Goal: Task Accomplishment & Management: Complete application form

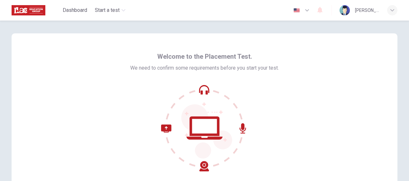
scroll to position [32, 0]
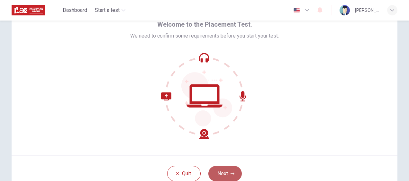
click at [222, 175] on button "Next" at bounding box center [224, 173] width 33 height 15
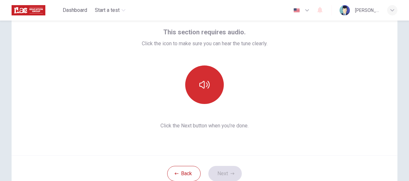
click at [212, 86] on button "button" at bounding box center [204, 85] width 39 height 39
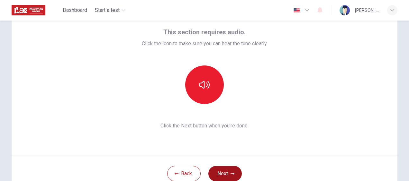
click at [226, 173] on button "Next" at bounding box center [224, 173] width 33 height 15
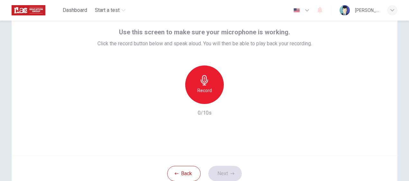
click at [213, 87] on div "Record" at bounding box center [204, 85] width 39 height 39
click at [234, 100] on icon "button" at bounding box center [234, 99] width 6 height 6
click at [177, 99] on div "button" at bounding box center [175, 99] width 10 height 10
click at [228, 173] on button "Next" at bounding box center [224, 173] width 33 height 15
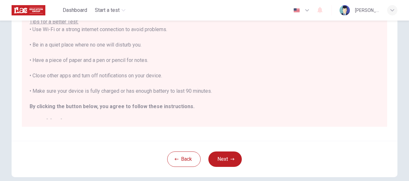
scroll to position [130, 0]
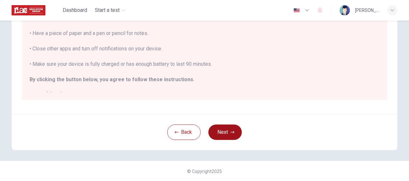
click at [228, 133] on button "Next" at bounding box center [224, 132] width 33 height 15
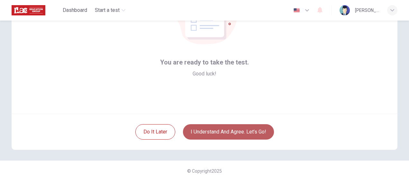
click at [233, 134] on button "I understand and agree. Let’s go!" at bounding box center [228, 132] width 91 height 15
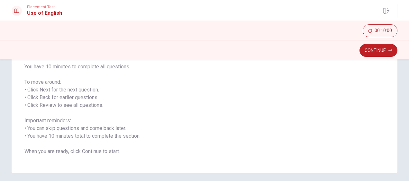
scroll to position [97, 0]
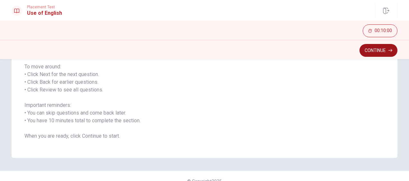
click at [375, 51] on button "Continue" at bounding box center [379, 50] width 38 height 13
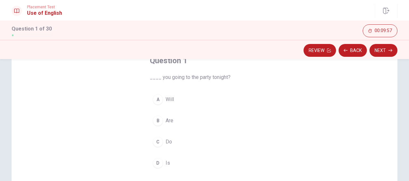
scroll to position [45, 0]
click at [157, 97] on div "A" at bounding box center [158, 97] width 10 height 10
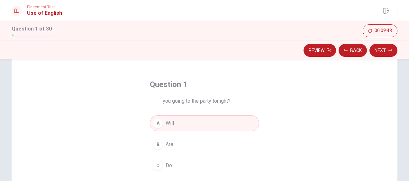
scroll to position [0, 0]
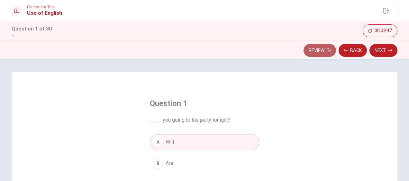
click at [318, 49] on button "Review" at bounding box center [320, 50] width 32 height 13
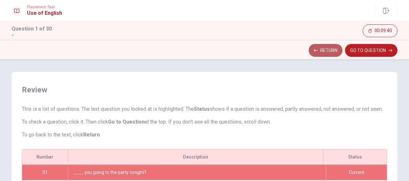
click at [314, 53] on button "Return" at bounding box center [326, 50] width 34 height 13
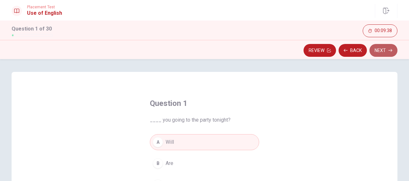
click at [384, 49] on button "Next" at bounding box center [384, 50] width 28 height 13
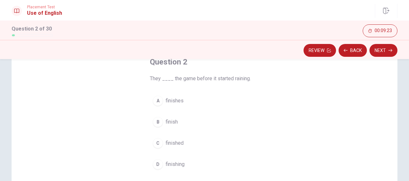
scroll to position [45, 0]
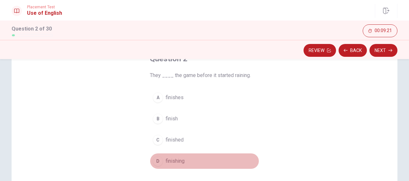
click at [158, 161] on div "D" at bounding box center [158, 161] width 10 height 10
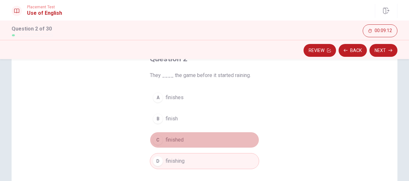
click at [157, 140] on div "C" at bounding box center [158, 140] width 10 height 10
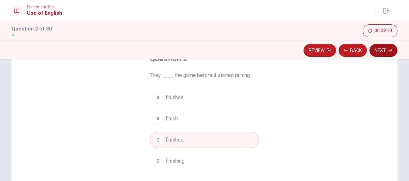
click at [382, 51] on button "Next" at bounding box center [384, 50] width 28 height 13
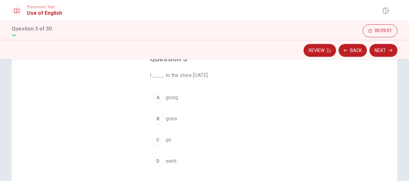
click at [156, 162] on div "D" at bounding box center [158, 161] width 10 height 10
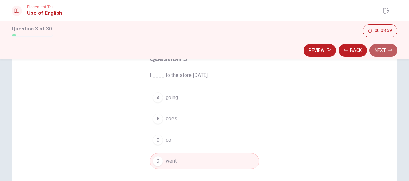
click at [379, 48] on button "Next" at bounding box center [384, 50] width 28 height 13
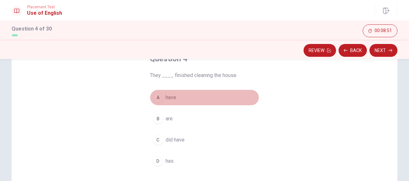
click at [156, 96] on div "A" at bounding box center [158, 98] width 10 height 10
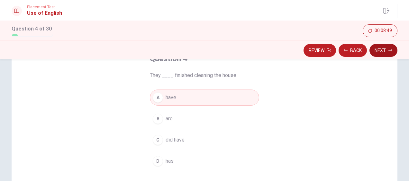
click at [387, 52] on button "Next" at bounding box center [384, 50] width 28 height 13
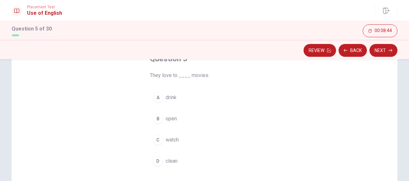
click at [158, 139] on div "C" at bounding box center [158, 140] width 10 height 10
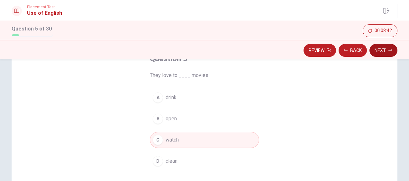
click at [383, 51] on button "Next" at bounding box center [384, 50] width 28 height 13
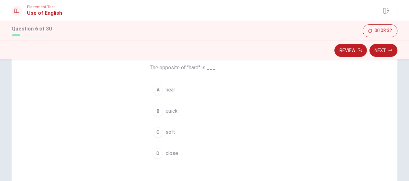
scroll to position [64, 0]
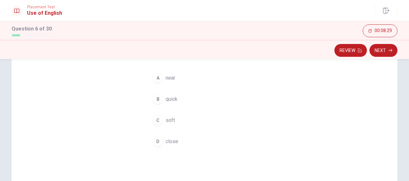
click at [157, 120] on div "C" at bounding box center [158, 121] width 10 height 10
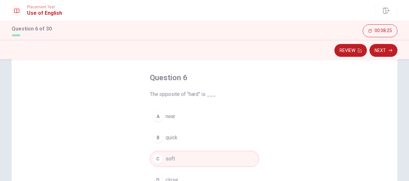
scroll to position [23, 0]
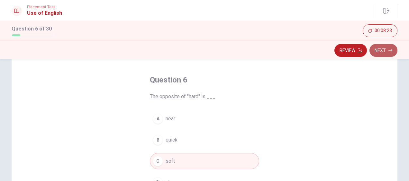
click at [383, 49] on button "Next" at bounding box center [384, 50] width 28 height 13
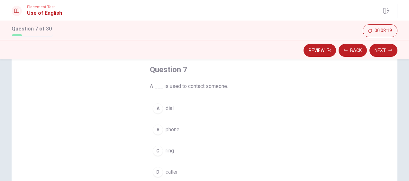
scroll to position [42, 0]
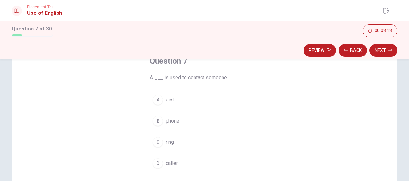
click at [159, 117] on div "B" at bounding box center [158, 121] width 10 height 10
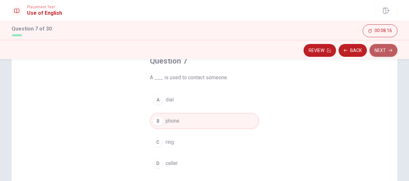
click at [380, 52] on button "Next" at bounding box center [384, 50] width 28 height 13
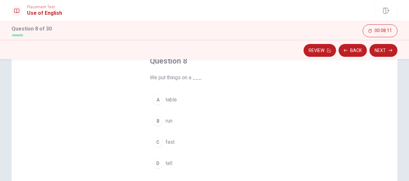
click at [155, 100] on div "A" at bounding box center [158, 100] width 10 height 10
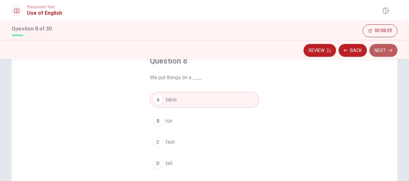
click at [384, 52] on button "Next" at bounding box center [384, 50] width 28 height 13
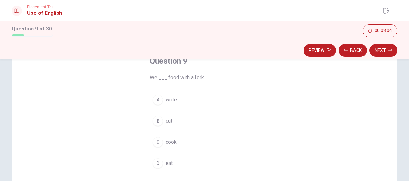
click at [154, 163] on div "D" at bounding box center [158, 164] width 10 height 10
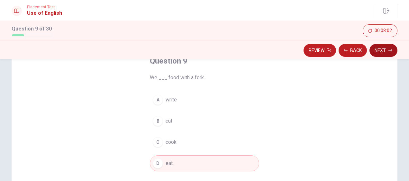
click at [386, 52] on button "Next" at bounding box center [384, 50] width 28 height 13
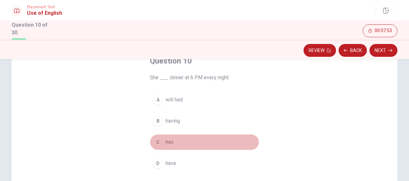
click at [155, 142] on div "C" at bounding box center [158, 142] width 10 height 10
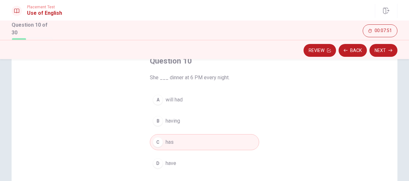
click at [157, 119] on div "B" at bounding box center [158, 121] width 10 height 10
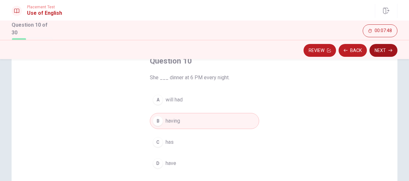
click at [384, 51] on button "Next" at bounding box center [384, 50] width 28 height 13
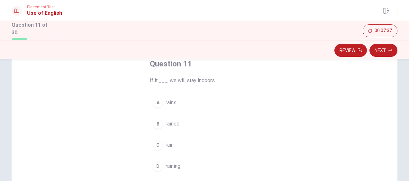
scroll to position [41, 0]
click at [160, 100] on div "A" at bounding box center [158, 101] width 10 height 10
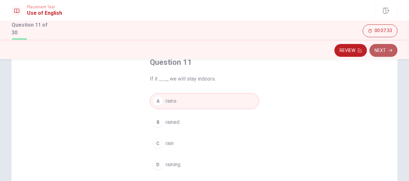
click at [386, 50] on button "Next" at bounding box center [384, 50] width 28 height 13
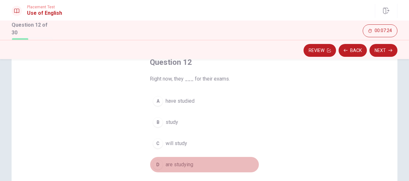
click at [159, 164] on div "D" at bounding box center [158, 165] width 10 height 10
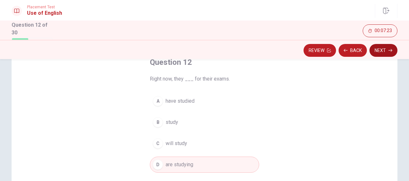
click at [387, 52] on button "Next" at bounding box center [384, 50] width 28 height 13
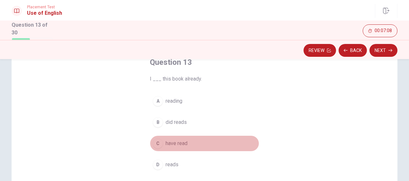
click at [157, 143] on div "C" at bounding box center [158, 144] width 10 height 10
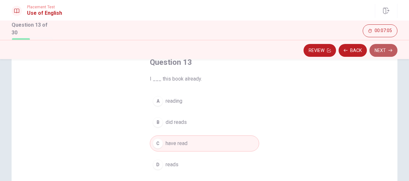
click at [382, 50] on button "Next" at bounding box center [384, 50] width 28 height 13
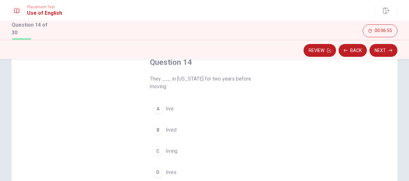
click at [157, 129] on div "B" at bounding box center [158, 130] width 10 height 10
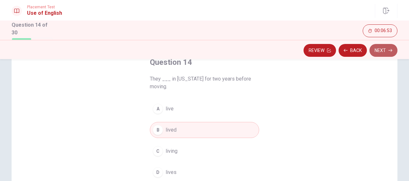
click at [384, 52] on button "Next" at bounding box center [384, 50] width 28 height 13
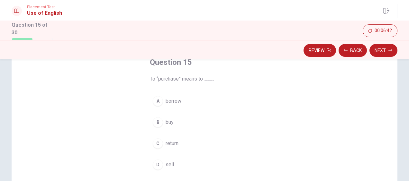
click at [157, 144] on div "C" at bounding box center [158, 144] width 10 height 10
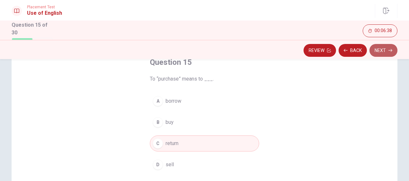
click at [388, 51] on button "Next" at bounding box center [384, 50] width 28 height 13
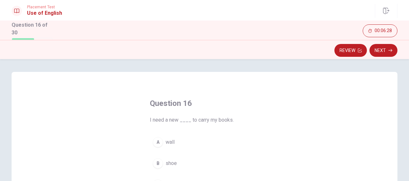
scroll to position [32, 0]
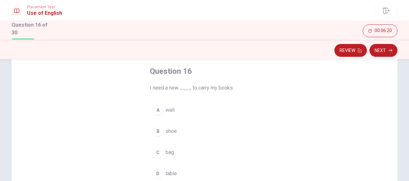
click at [154, 153] on div "C" at bounding box center [158, 153] width 10 height 10
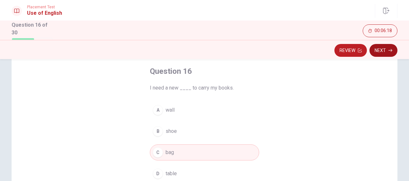
click at [386, 53] on button "Next" at bounding box center [384, 50] width 28 height 13
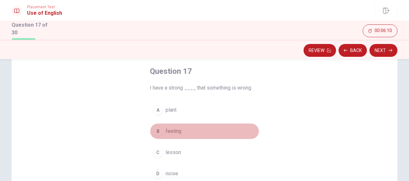
click at [158, 130] on div "B" at bounding box center [158, 131] width 10 height 10
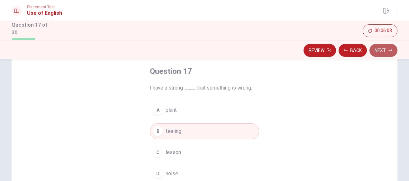
click at [386, 53] on button "Next" at bounding box center [384, 50] width 28 height 13
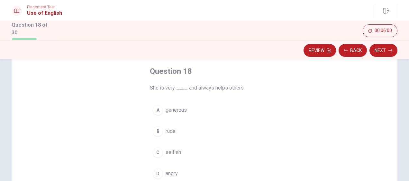
click at [154, 109] on div "A" at bounding box center [158, 110] width 10 height 10
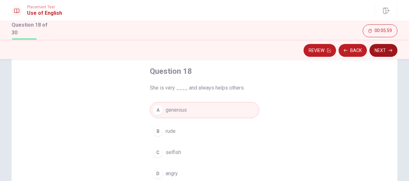
click at [387, 50] on button "Next" at bounding box center [384, 50] width 28 height 13
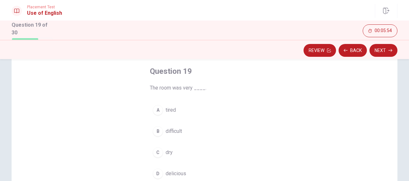
click at [158, 153] on div "C" at bounding box center [158, 153] width 10 height 10
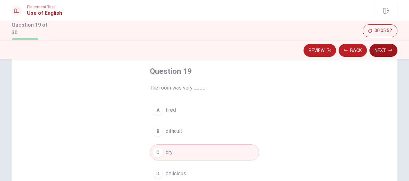
click at [389, 51] on icon "button" at bounding box center [391, 51] width 4 height 4
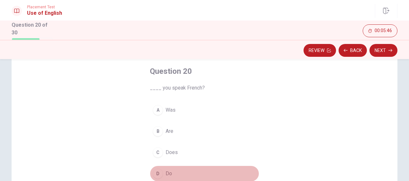
click at [157, 171] on div "D" at bounding box center [158, 174] width 10 height 10
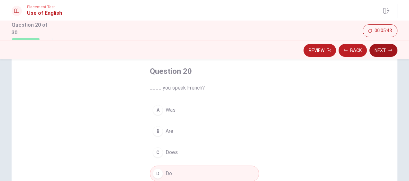
click at [388, 51] on button "Next" at bounding box center [384, 50] width 28 height 13
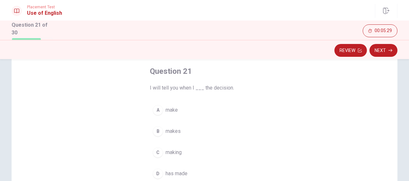
click at [159, 171] on div "D" at bounding box center [158, 174] width 10 height 10
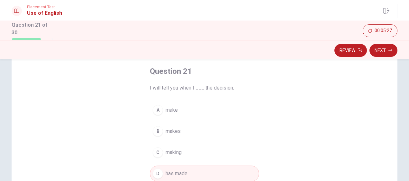
click at [159, 110] on div "A" at bounding box center [158, 110] width 10 height 10
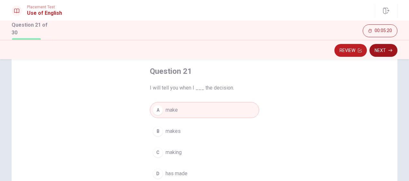
click at [380, 49] on button "Next" at bounding box center [384, 50] width 28 height 13
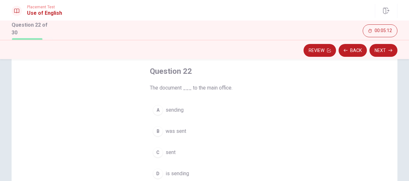
click at [156, 131] on div "B" at bounding box center [158, 131] width 10 height 10
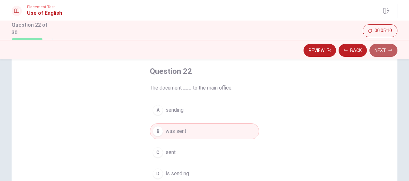
click at [384, 52] on button "Next" at bounding box center [384, 50] width 28 height 13
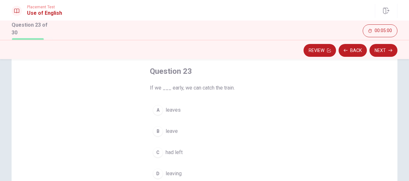
click at [157, 131] on div "B" at bounding box center [158, 131] width 10 height 10
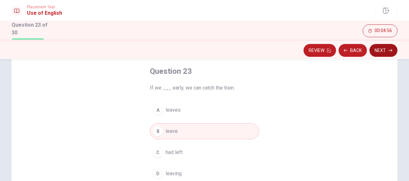
click at [389, 51] on icon "button" at bounding box center [391, 51] width 4 height 4
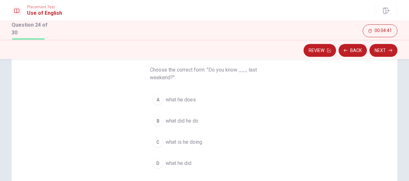
scroll to position [64, 0]
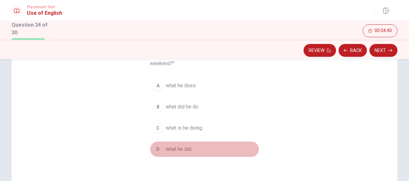
click at [156, 150] on div "D" at bounding box center [158, 149] width 10 height 10
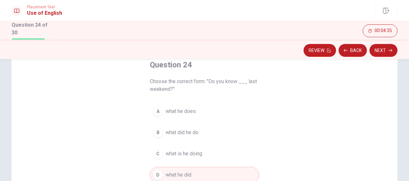
scroll to position [42, 0]
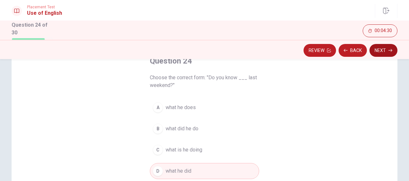
click at [383, 49] on button "Next" at bounding box center [384, 50] width 28 height 13
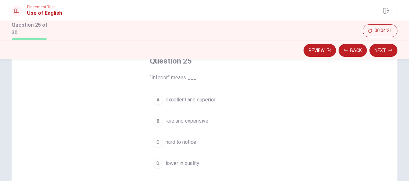
click at [160, 162] on div "D" at bounding box center [158, 164] width 10 height 10
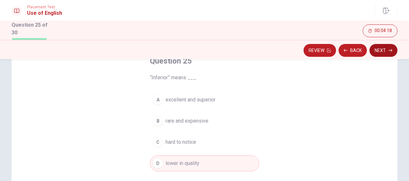
click at [386, 53] on button "Next" at bounding box center [384, 50] width 28 height 13
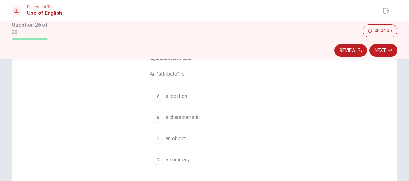
scroll to position [45, 0]
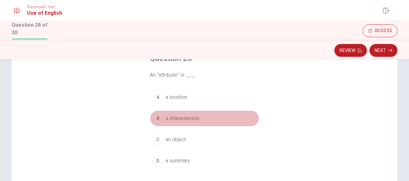
click at [237, 118] on button "B a characteristic" at bounding box center [204, 119] width 109 height 16
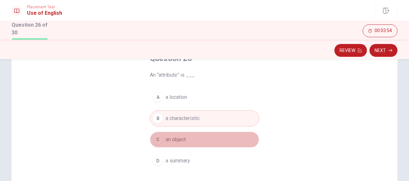
click at [201, 138] on button "C an object" at bounding box center [204, 140] width 109 height 16
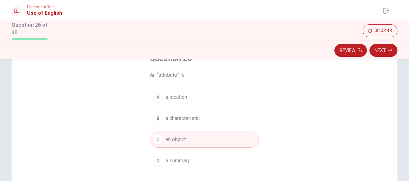
click at [193, 158] on button "D a summary" at bounding box center [204, 161] width 109 height 16
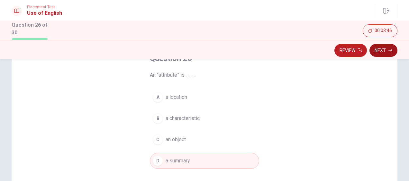
click at [385, 54] on button "Next" at bounding box center [384, 50] width 28 height 13
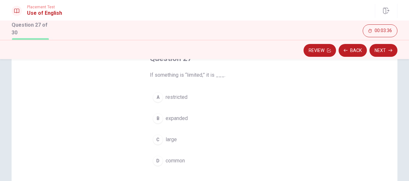
click at [158, 98] on div "A" at bounding box center [158, 97] width 10 height 10
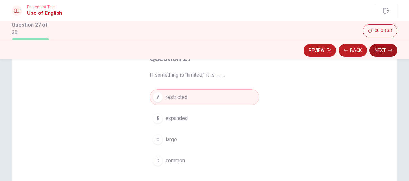
click at [389, 50] on icon "button" at bounding box center [391, 51] width 4 height 4
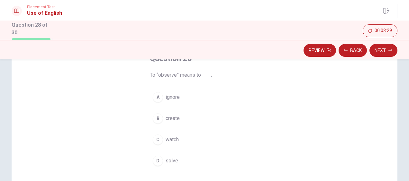
click at [157, 140] on div "C" at bounding box center [158, 140] width 10 height 10
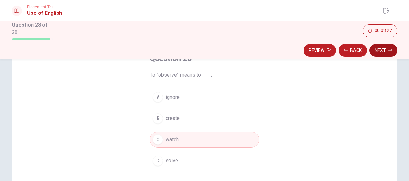
click at [386, 53] on button "Next" at bounding box center [384, 50] width 28 height 13
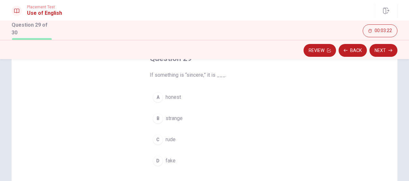
click at [172, 97] on span "honest" at bounding box center [173, 98] width 15 height 8
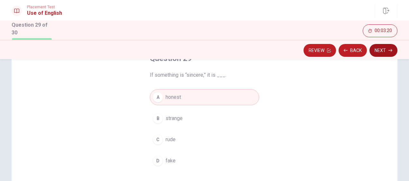
click at [377, 53] on button "Next" at bounding box center [384, 50] width 28 height 13
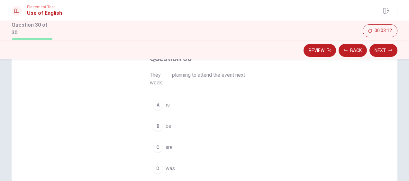
click at [157, 147] on div "C" at bounding box center [158, 148] width 10 height 10
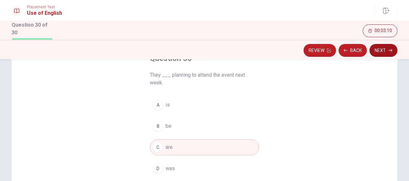
click at [385, 51] on button "Next" at bounding box center [384, 50] width 28 height 13
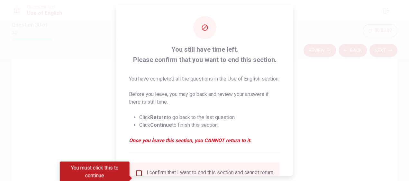
scroll to position [0, 0]
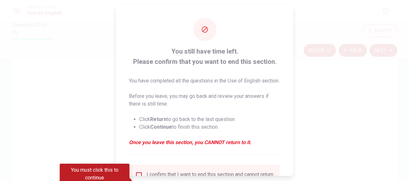
click at [305, 70] on div at bounding box center [204, 90] width 409 height 181
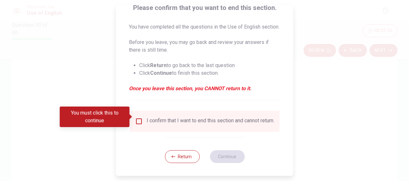
scroll to position [66, 0]
click at [186, 158] on button "Return" at bounding box center [182, 157] width 35 height 13
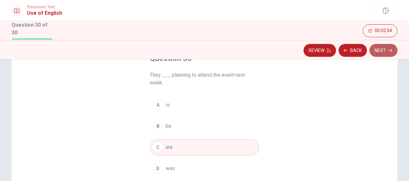
click at [381, 51] on button "Next" at bounding box center [384, 50] width 28 height 13
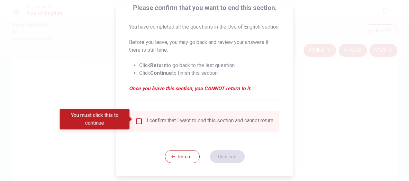
scroll to position [64, 0]
click at [138, 119] on input "You must click this to continue" at bounding box center [139, 122] width 8 height 8
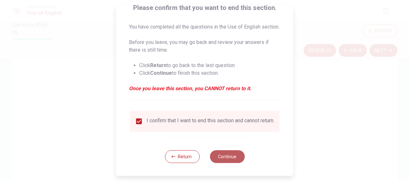
click at [226, 161] on button "Continue" at bounding box center [227, 157] width 35 height 13
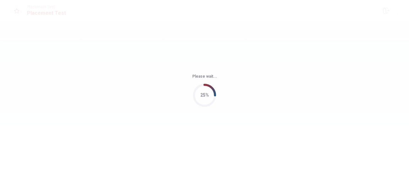
scroll to position [0, 0]
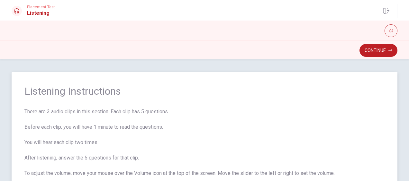
click at [146, 90] on span "Listening Instructions" at bounding box center [204, 91] width 360 height 13
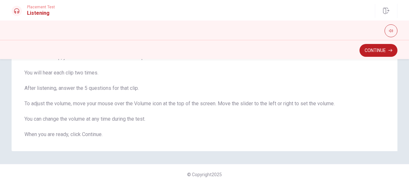
scroll to position [73, 0]
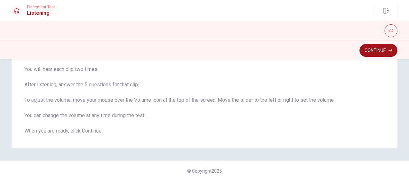
click at [373, 48] on button "Continue" at bounding box center [379, 50] width 38 height 13
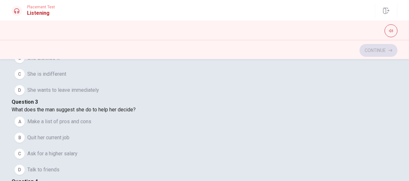
scroll to position [517, 0]
click at [79, 118] on span "Make a list of pros and cons" at bounding box center [59, 122] width 64 height 8
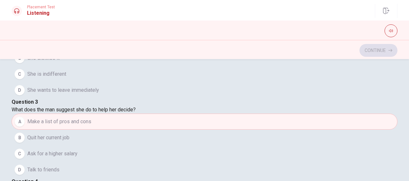
scroll to position [386, 0]
click at [54, 46] on span "She enjoys it" at bounding box center [41, 42] width 29 height 8
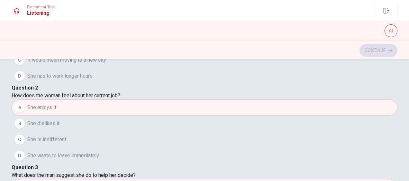
scroll to position [69, 0]
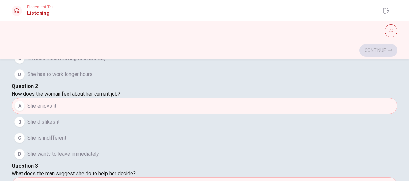
click at [63, 62] on span "It would mean moving to a new city" at bounding box center [66, 59] width 79 height 8
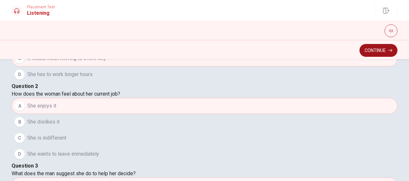
click at [375, 52] on button "Continue" at bounding box center [379, 50] width 38 height 13
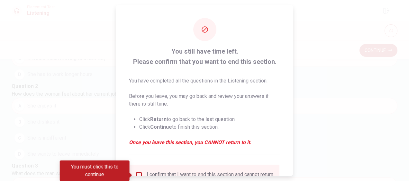
click at [138, 173] on input "You must click this to continue" at bounding box center [139, 176] width 8 height 8
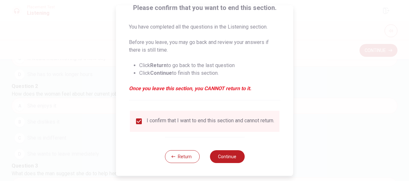
scroll to position [59, 0]
click at [223, 157] on button "Continue" at bounding box center [227, 157] width 35 height 13
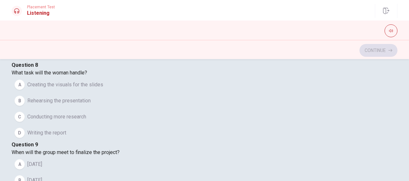
scroll to position [360, 0]
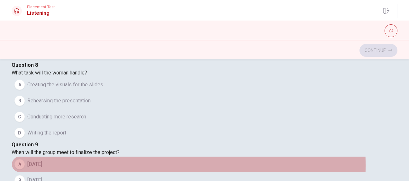
click at [42, 161] on span "[DATE]" at bounding box center [34, 165] width 15 height 8
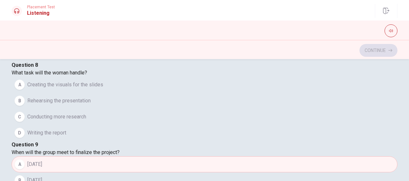
scroll to position [517, 0]
click at [74, 81] on span "Creating the visuals for the slides" at bounding box center [65, 85] width 76 height 8
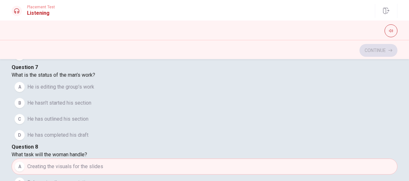
scroll to position [133, 0]
click at [86, 139] on span "He has completed his draft" at bounding box center [57, 136] width 61 height 8
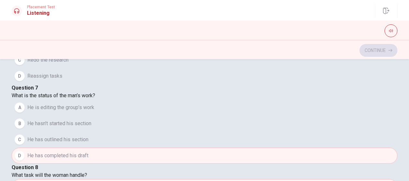
scroll to position [69, 0]
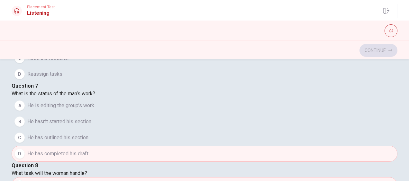
click at [95, 46] on span "Combine drafts and rehearse the presentation" at bounding box center [78, 42] width 103 height 8
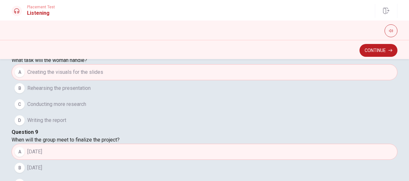
scroll to position [517, 0]
click at [376, 51] on button "Continue" at bounding box center [379, 50] width 38 height 13
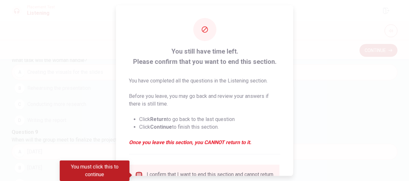
click at [137, 172] on input "You must click this to continue" at bounding box center [139, 176] width 8 height 8
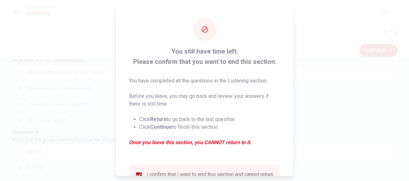
scroll to position [59, 0]
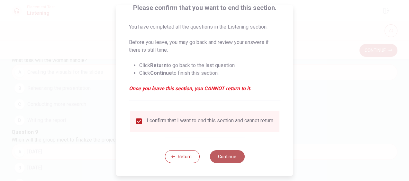
click at [220, 157] on button "Continue" at bounding box center [227, 157] width 35 height 13
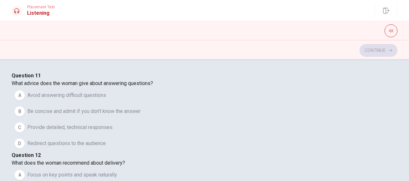
scroll to position [0, 0]
drag, startPoint x: 68, startPoint y: 135, endPoint x: 125, endPoint y: 135, distance: 57.3
click at [125, 87] on span "What advice does the woman give about answering questions?" at bounding box center [83, 83] width 142 height 6
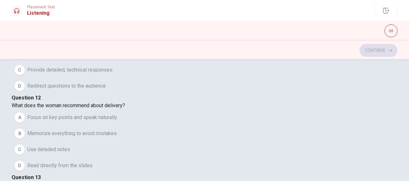
scroll to position [32, 0]
click at [92, 58] on span "Be concise and admit if you don’t know the answer" at bounding box center [83, 54] width 113 height 8
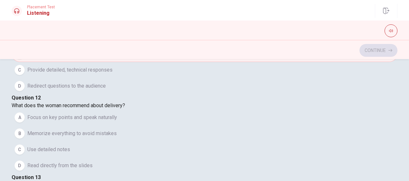
scroll to position [159, 0]
click at [111, 114] on span "Focus on key points and speak naturally" at bounding box center [72, 118] width 90 height 8
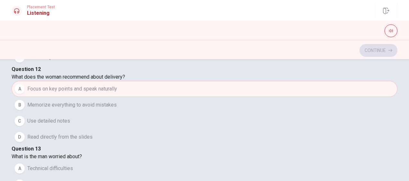
scroll to position [88, 0]
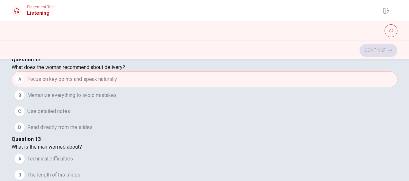
scroll to position [88, 0]
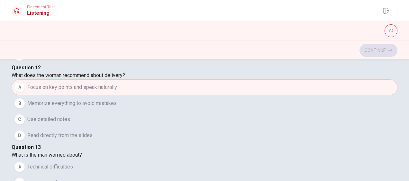
drag, startPoint x: 50, startPoint y: 162, endPoint x: 96, endPoint y: 162, distance: 46.0
click at [373, 50] on button "Continue" at bounding box center [379, 50] width 38 height 13
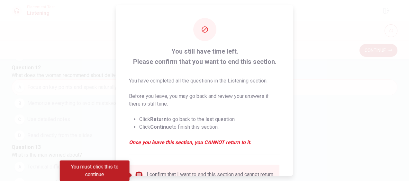
click at [138, 174] on input "You must click this to continue" at bounding box center [139, 176] width 8 height 8
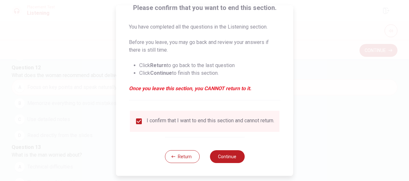
scroll to position [59, 0]
click at [224, 154] on button "Continue" at bounding box center [227, 157] width 35 height 13
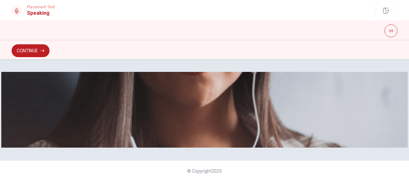
scroll to position [205, 0]
click at [39, 51] on button "Continue" at bounding box center [31, 50] width 38 height 13
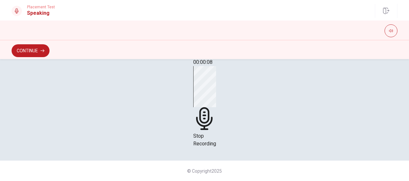
scroll to position [191, 0]
click at [213, 117] on div "Stop Recording" at bounding box center [204, 107] width 23 height 82
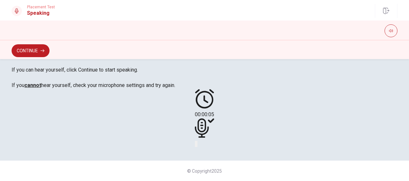
click at [197, 146] on icon "Play Audio" at bounding box center [197, 146] width 0 height 0
click at [33, 49] on button "Continue" at bounding box center [31, 50] width 38 height 13
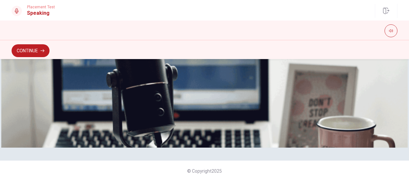
scroll to position [0, 0]
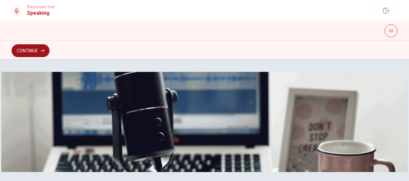
click at [29, 47] on button "Continue" at bounding box center [31, 50] width 38 height 13
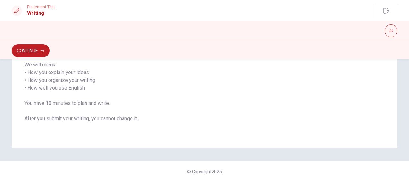
scroll to position [115, 0]
click at [50, 53] on button "Continue" at bounding box center [31, 50] width 38 height 13
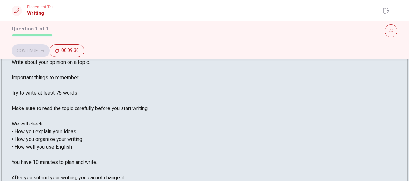
scroll to position [0, 0]
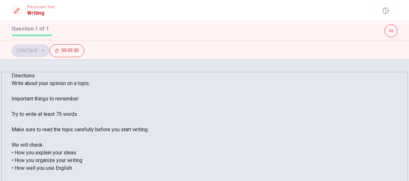
type textarea "T"
drag, startPoint x: 219, startPoint y: 104, endPoint x: 327, endPoint y: 149, distance: 116.9
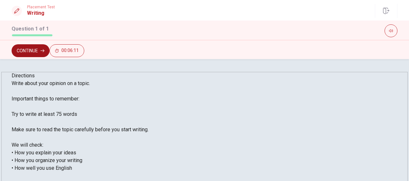
type textarea "China is a very especial place to me. I have been there [DATE] and the things I…"
click at [50, 51] on button "Continue" at bounding box center [31, 50] width 38 height 13
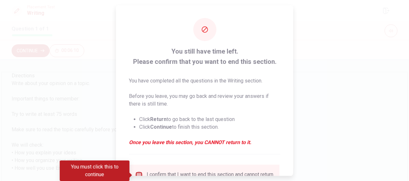
click at [139, 174] on input "You must click this to continue" at bounding box center [139, 176] width 8 height 8
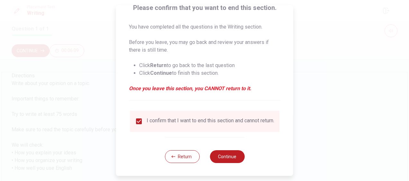
scroll to position [59, 0]
click at [228, 157] on button "Continue" at bounding box center [227, 157] width 35 height 13
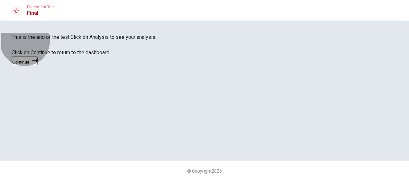
click at [38, 65] on button "Continue" at bounding box center [25, 61] width 26 height 9
